Goal: Entertainment & Leisure: Consume media (video, audio)

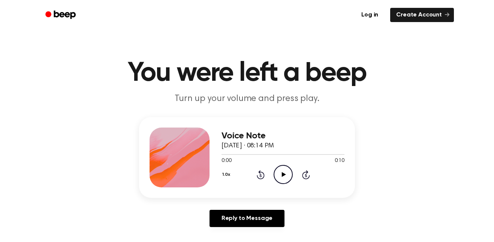
click at [285, 181] on icon "Play Audio" at bounding box center [283, 174] width 19 height 19
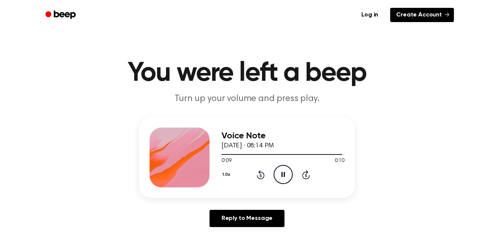
click at [427, 11] on link "Create Account" at bounding box center [422, 15] width 64 height 14
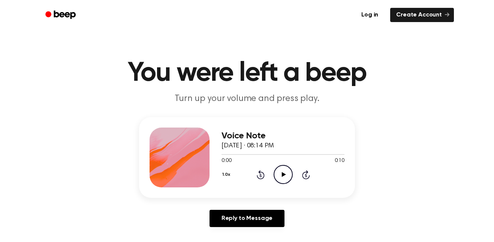
click at [281, 174] on icon "Play Audio" at bounding box center [283, 174] width 19 height 19
click at [286, 172] on icon "Play Audio" at bounding box center [283, 174] width 19 height 19
click at [289, 173] on icon "Play Audio" at bounding box center [283, 174] width 19 height 19
click at [285, 180] on icon "Pause Audio" at bounding box center [283, 174] width 19 height 19
click at [375, 13] on link "Log in" at bounding box center [370, 14] width 32 height 17
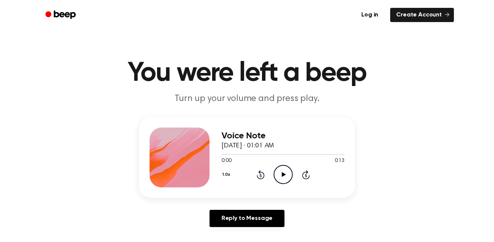
click at [286, 173] on icon "Play Audio" at bounding box center [283, 174] width 19 height 19
click at [275, 170] on circle at bounding box center [283, 175] width 18 height 18
click at [257, 177] on icon at bounding box center [261, 174] width 8 height 9
click at [260, 176] on icon at bounding box center [260, 175] width 2 height 3
click at [256, 174] on icon "Rewind 5 seconds" at bounding box center [260, 175] width 8 height 10
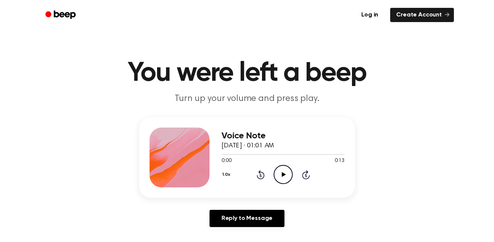
click at [280, 175] on icon "Play Audio" at bounding box center [283, 174] width 19 height 19
click at [279, 176] on icon "Pause Audio" at bounding box center [283, 174] width 19 height 19
click at [282, 179] on icon "Play Audio" at bounding box center [283, 174] width 19 height 19
click at [283, 178] on icon "Pause Audio" at bounding box center [283, 174] width 19 height 19
click at [281, 174] on icon "Play Audio" at bounding box center [283, 174] width 19 height 19
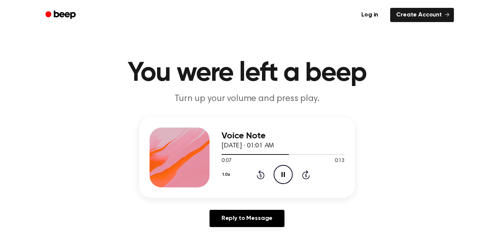
click at [277, 173] on icon "Pause Audio" at bounding box center [283, 174] width 19 height 19
click at [272, 178] on div "1.0x Rewind 5 seconds Play Audio Skip 5 seconds" at bounding box center [282, 174] width 123 height 19
click at [287, 169] on icon "Play Audio" at bounding box center [283, 174] width 19 height 19
click at [283, 191] on div "Voice Note [DATE] · 01:01 AM 0:08 0:13 Your browser does not support the [objec…" at bounding box center [247, 157] width 216 height 81
click at [292, 169] on icon "Play Audio" at bounding box center [283, 174] width 19 height 19
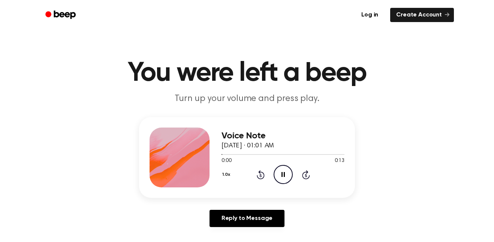
click at [281, 174] on icon "Pause Audio" at bounding box center [283, 174] width 19 height 19
click at [280, 173] on icon "Play Audio" at bounding box center [283, 174] width 19 height 19
click at [274, 173] on circle at bounding box center [283, 175] width 18 height 18
click at [295, 172] on div "1.0x Rewind 5 seconds Play Audio Skip 5 seconds" at bounding box center [282, 174] width 123 height 19
click at [279, 179] on icon "Play Audio" at bounding box center [283, 174] width 19 height 19
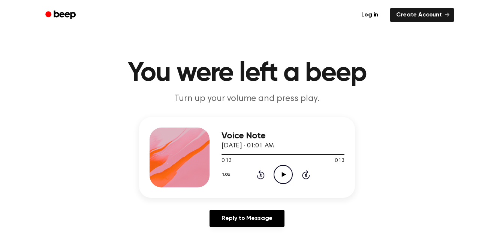
click at [277, 172] on icon "Play Audio" at bounding box center [283, 174] width 19 height 19
click at [280, 171] on icon "Play Audio" at bounding box center [283, 174] width 19 height 19
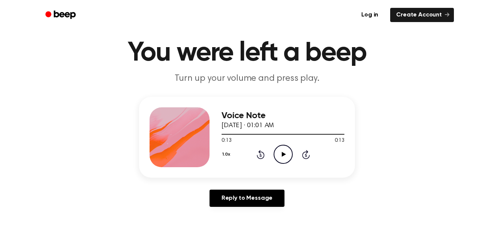
scroll to position [22, 0]
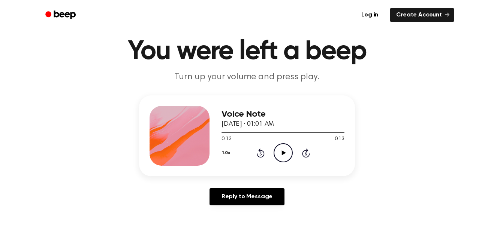
click at [280, 159] on icon "Play Audio" at bounding box center [283, 153] width 19 height 19
